Goal: Task Accomplishment & Management: Use online tool/utility

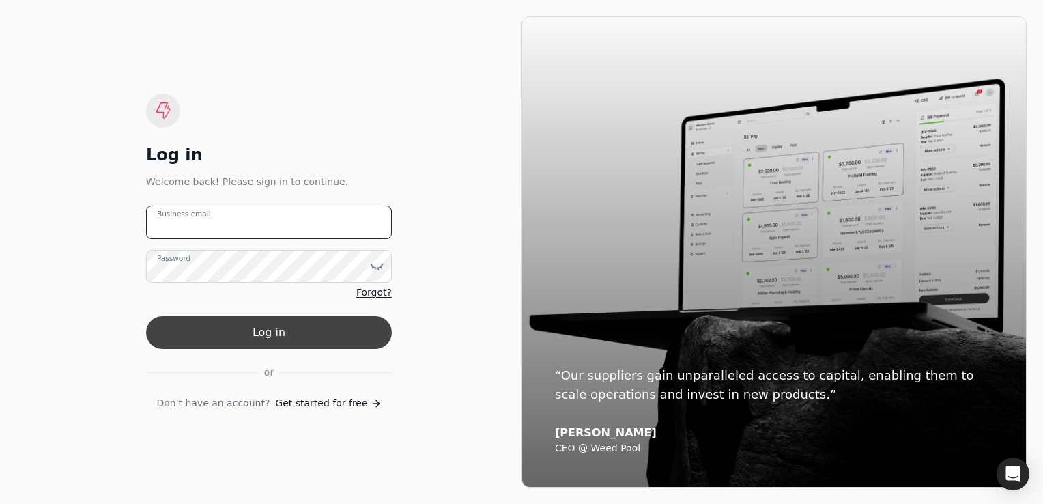
type email "ar_painting@outlook.com"
click at [257, 337] on button "Log in" at bounding box center [269, 332] width 246 height 33
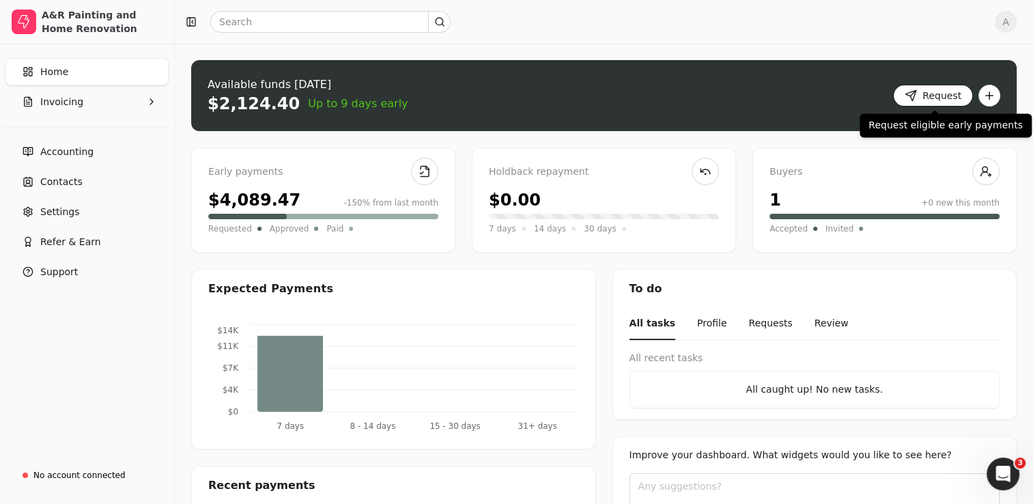
click at [928, 98] on button "Request" at bounding box center [933, 96] width 80 height 22
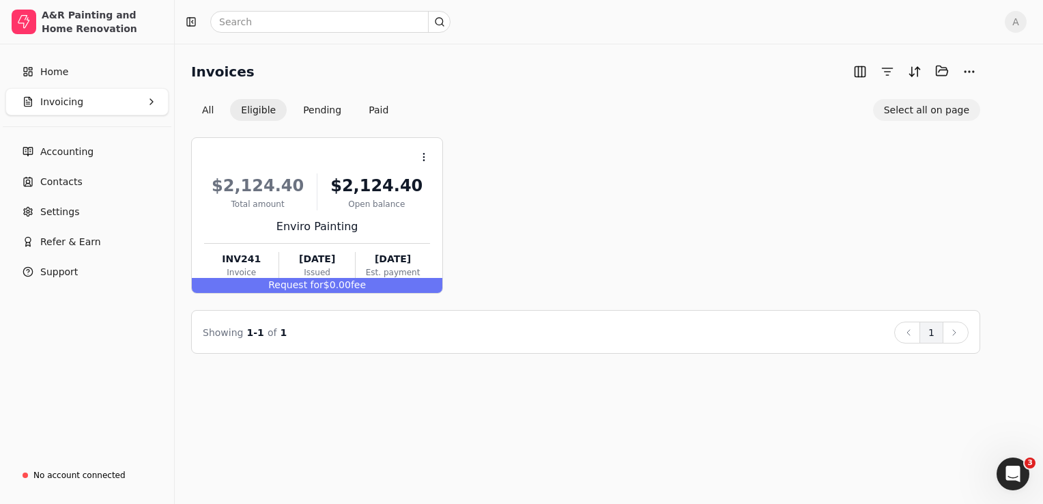
click at [939, 113] on button "Select all on page" at bounding box center [926, 110] width 107 height 22
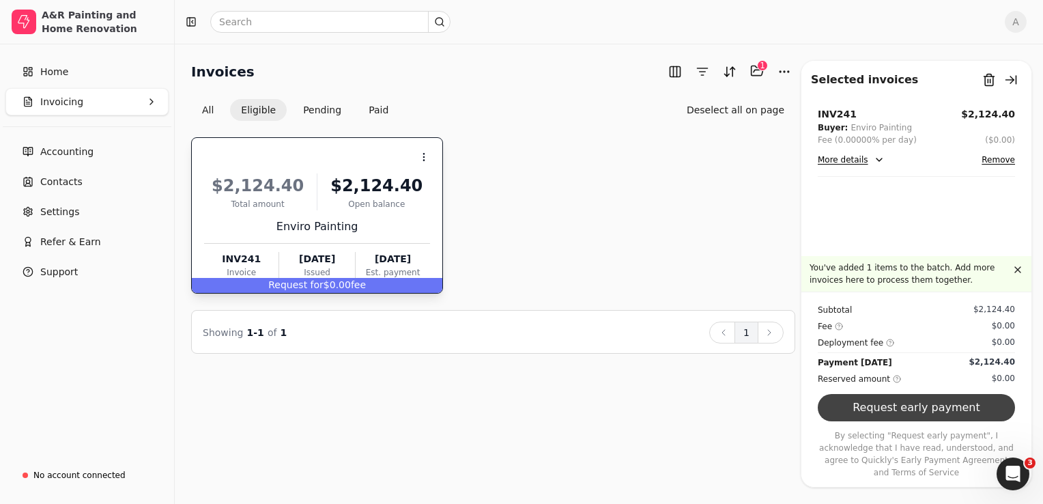
click at [904, 419] on button "Request early payment" at bounding box center [916, 407] width 197 height 27
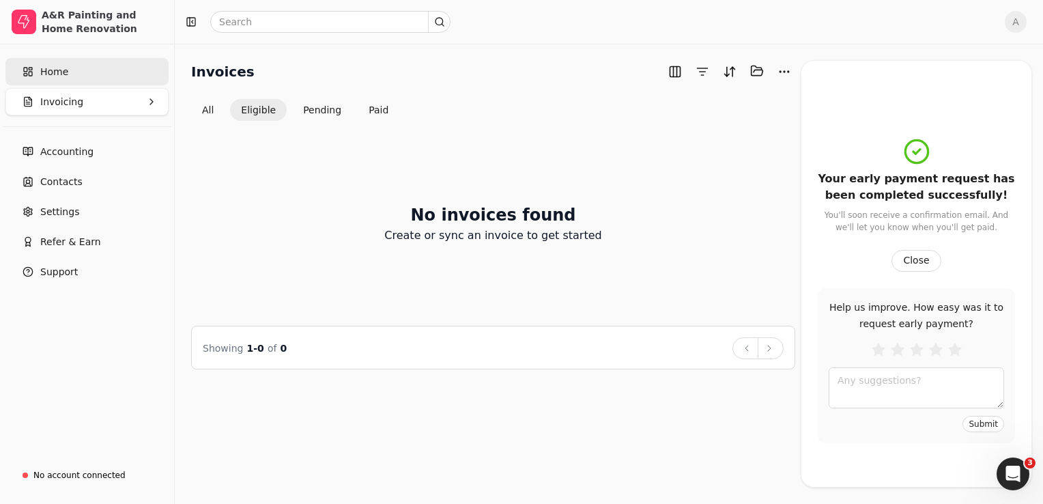
click at [49, 76] on span "Home" at bounding box center [54, 72] width 28 height 14
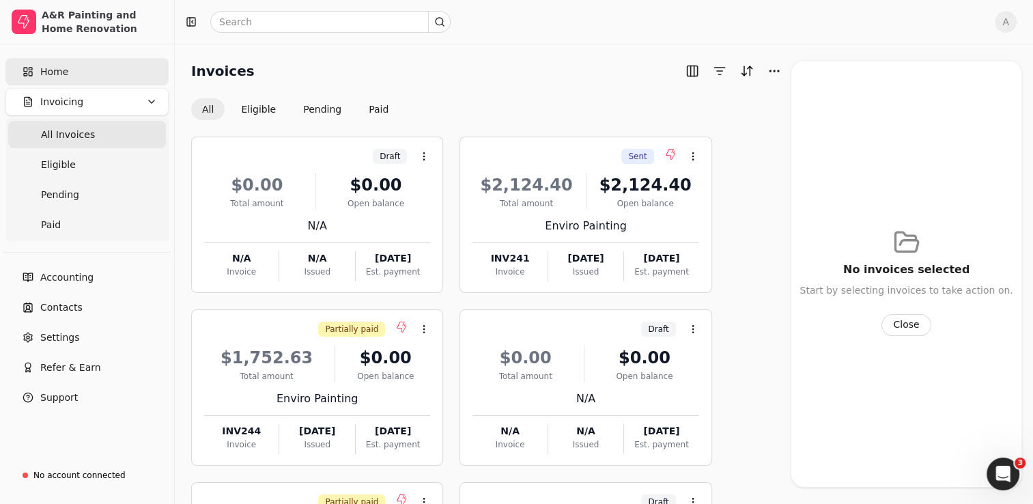
click at [76, 77] on link "Home" at bounding box center [86, 71] width 163 height 27
